Goal: Task Accomplishment & Management: Manage account settings

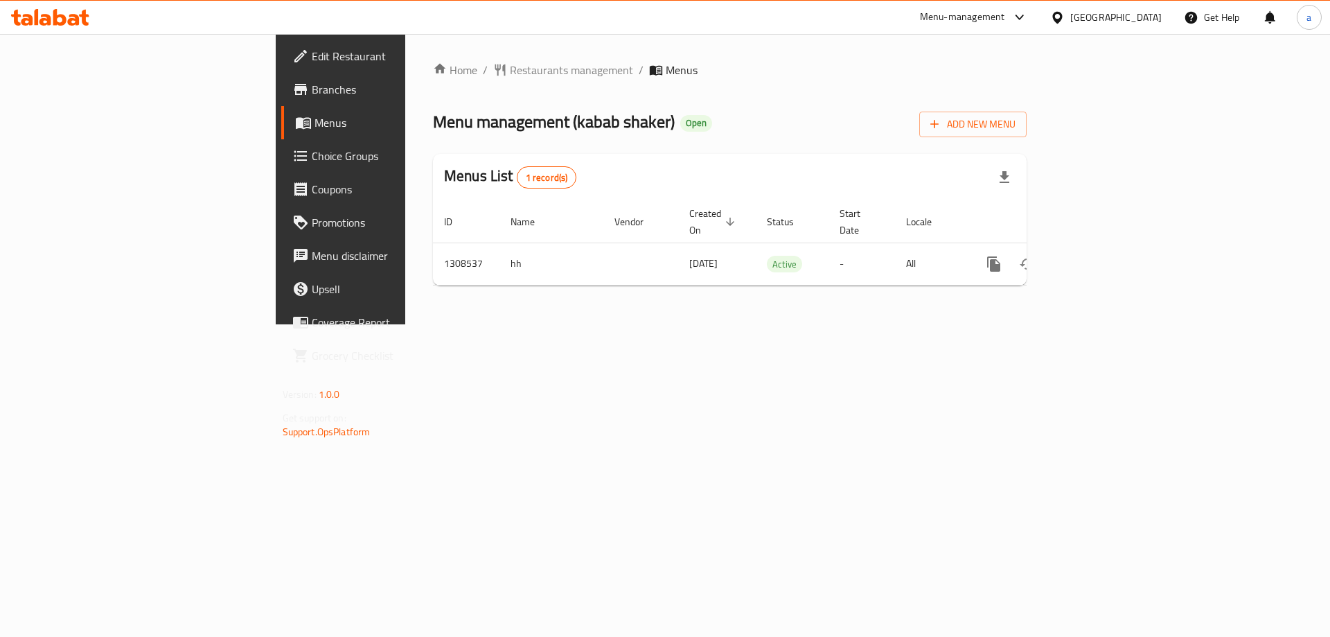
click at [281, 166] on link "Choice Groups" at bounding box center [389, 155] width 217 height 33
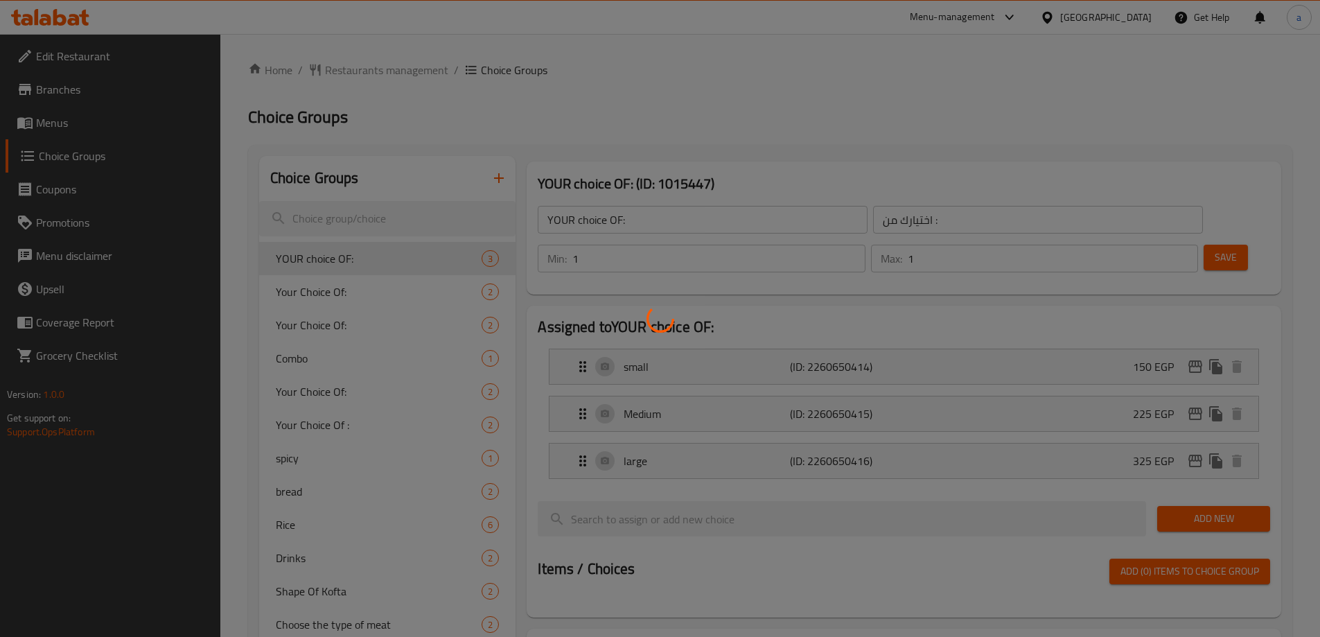
click at [141, 125] on div at bounding box center [660, 318] width 1320 height 637
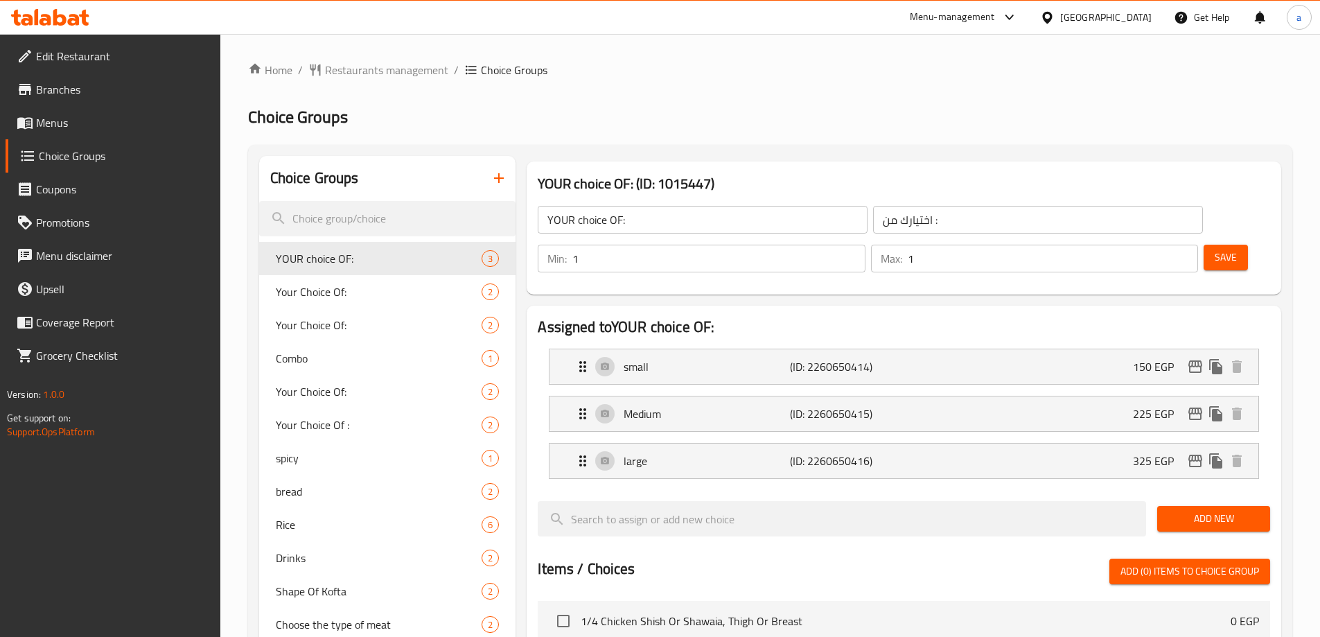
click at [141, 125] on div "Edit Restaurant Branches Menus Choice Groups Coupons Promotions Menu disclaimer…" at bounding box center [660, 581] width 1320 height 1095
click at [141, 125] on span "Menus" at bounding box center [122, 122] width 173 height 17
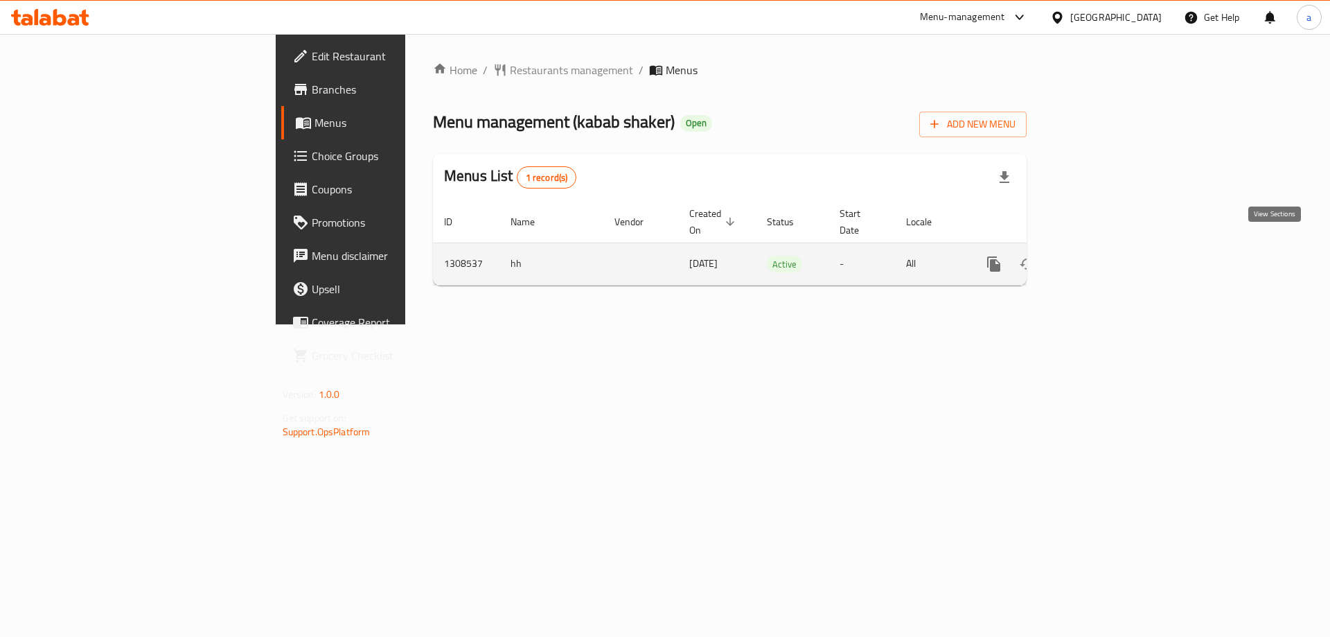
click at [1102, 256] on icon "enhanced table" at bounding box center [1094, 264] width 17 height 17
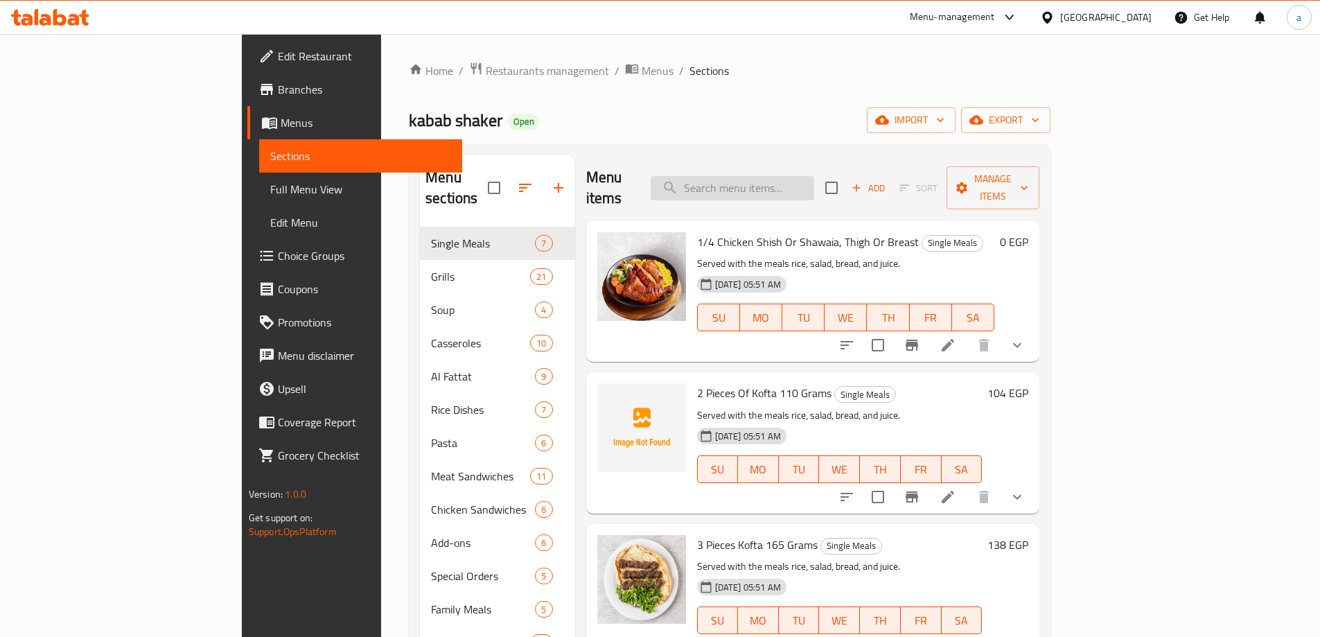
click at [805, 176] on input "search" at bounding box center [732, 188] width 163 height 24
paste input "Lamb Shank With Potatoes Or Plain Or Fatta"
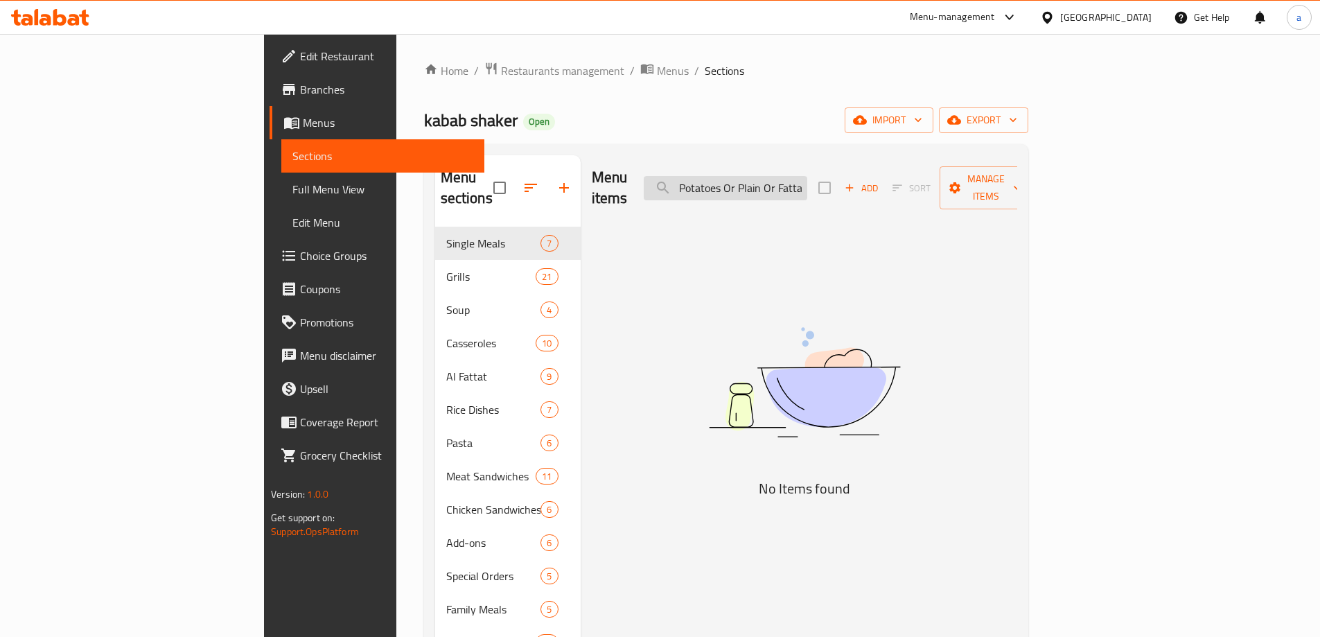
click at [807, 185] on input "Lamb Shank With Potatoes Or Plain Or Fatta" at bounding box center [725, 188] width 163 height 24
click at [890, 220] on div "Menu items Lamb Shank With Potatoes Or Plain Or Fatta Add Sort Manage items No …" at bounding box center [799, 473] width 436 height 637
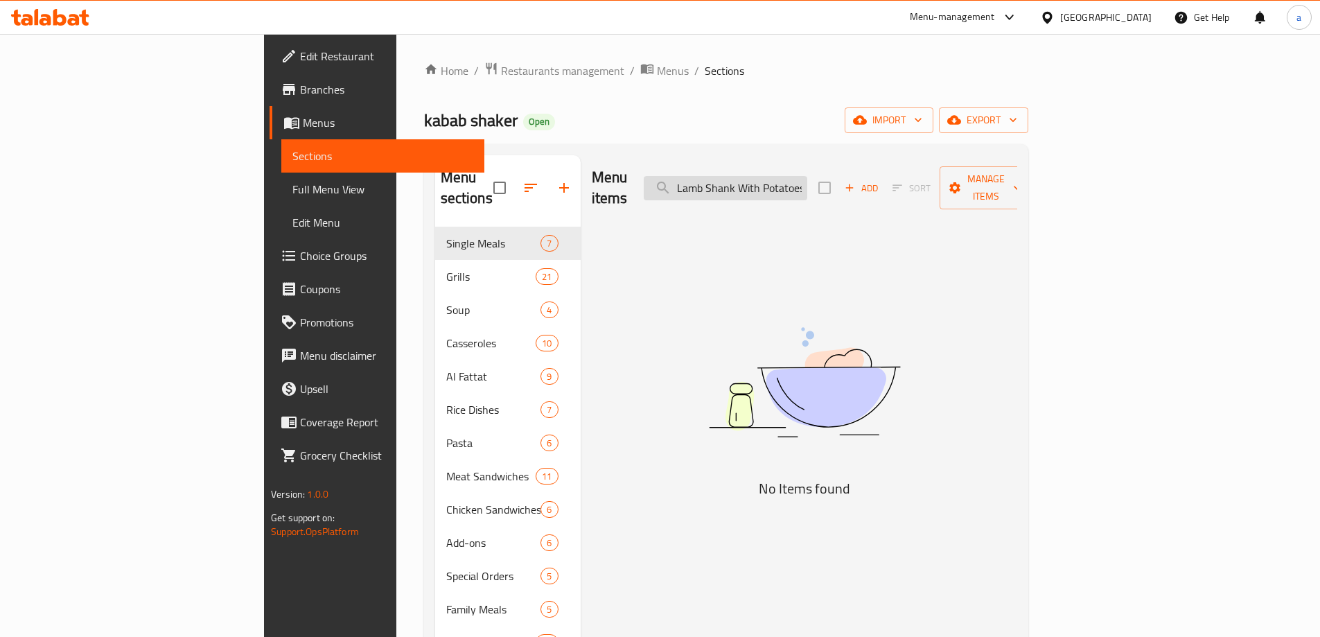
click at [807, 187] on input "Lamb Shank With Potatoes Or Plain Or Fatta" at bounding box center [725, 188] width 163 height 24
click at [807, 182] on input "Lamb Shank With Potatoes Or Plain Or Fatta" at bounding box center [725, 188] width 163 height 24
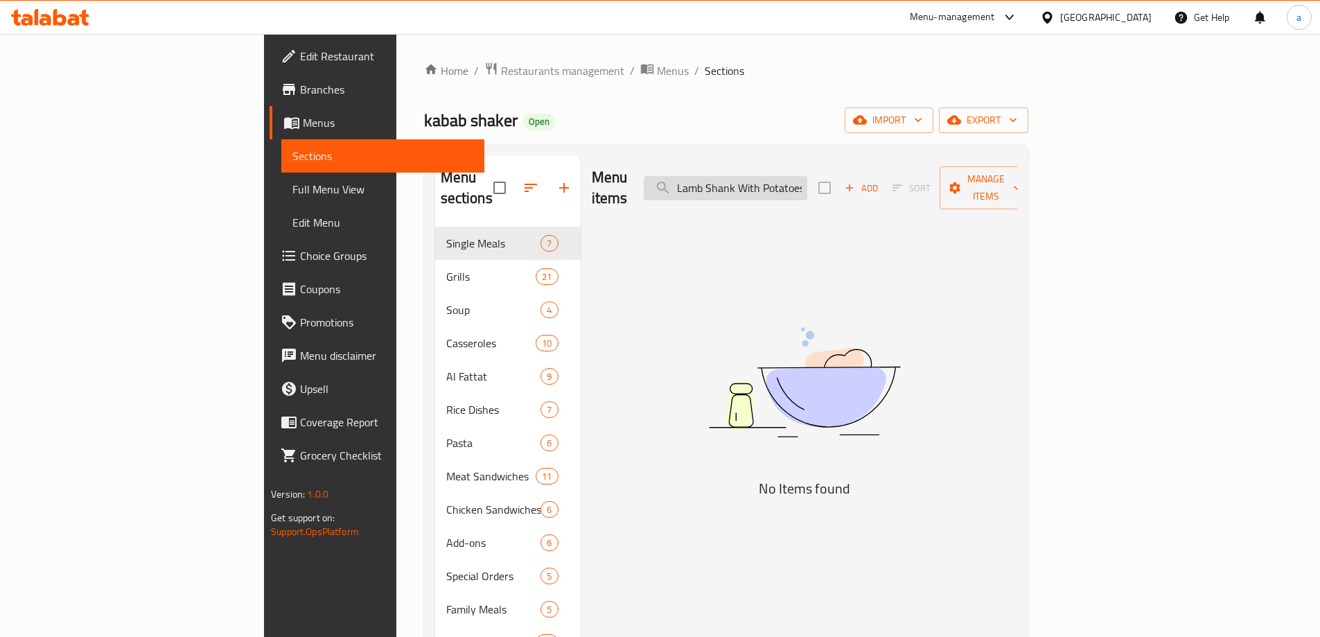
click at [807, 182] on input "Lamb Shank With Potatoes Or Plain Or Fatta" at bounding box center [725, 188] width 163 height 24
paste input "search"
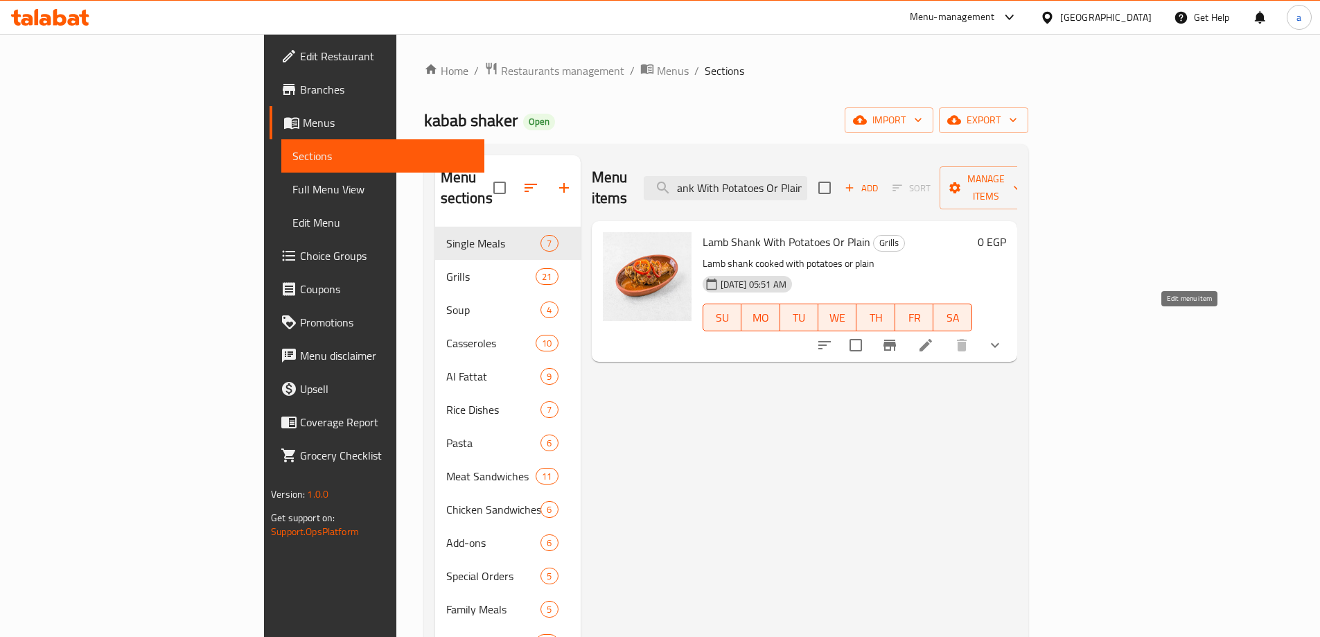
type input "Lamb Shank With Potatoes Or Plain"
click at [934, 337] on icon at bounding box center [925, 345] width 17 height 17
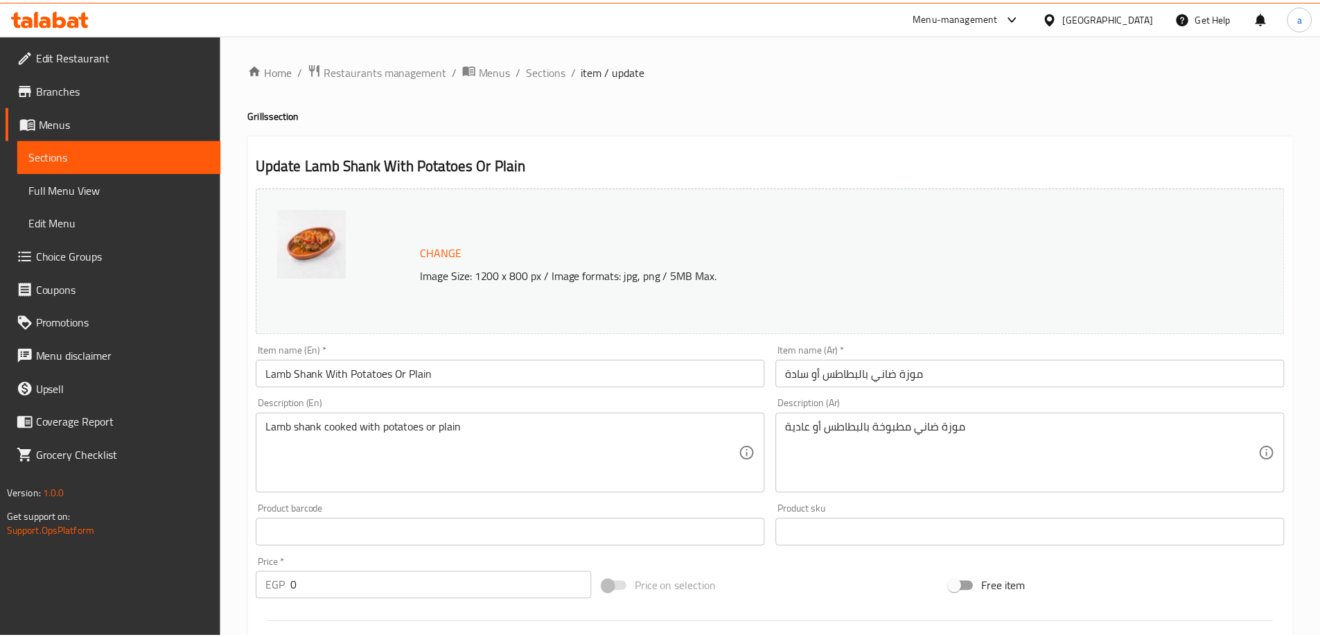
scroll to position [393, 0]
